Goal: Navigation & Orientation: Find specific page/section

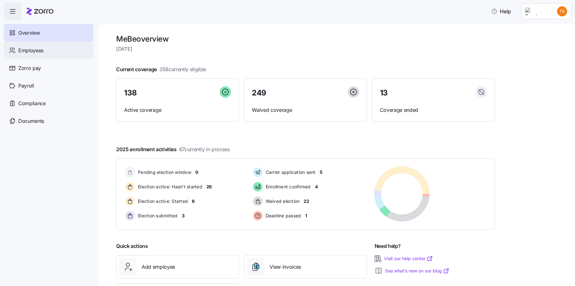
click at [46, 50] on div "Employees" at bounding box center [49, 51] width 90 height 18
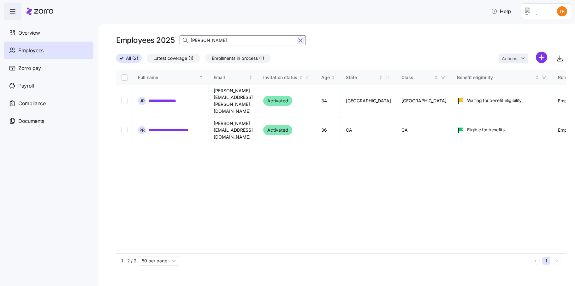
click at [300, 41] on icon "button" at bounding box center [300, 40] width 3 height 3
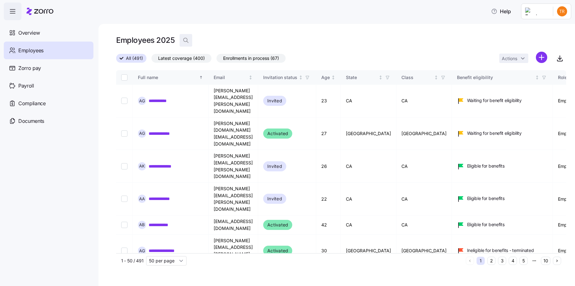
click at [185, 42] on icon "button" at bounding box center [186, 40] width 6 height 6
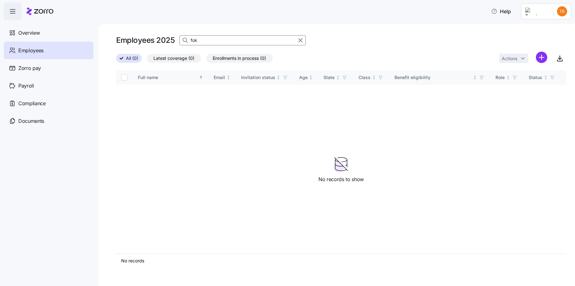
type input "fok"
